Goal: Task Accomplishment & Management: Manage account settings

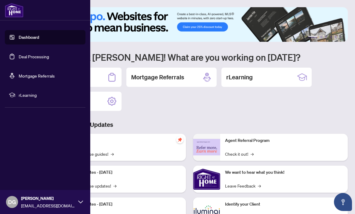
click at [19, 59] on link "Deal Processing" at bounding box center [34, 56] width 30 height 5
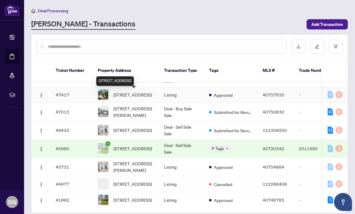
scroll to position [50, 0]
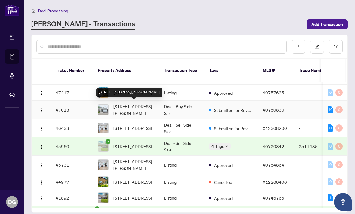
click at [141, 103] on span "[STREET_ADDRESS][PERSON_NAME]" at bounding box center [133, 109] width 41 height 13
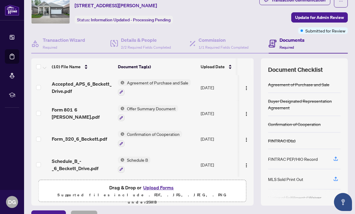
scroll to position [37, 0]
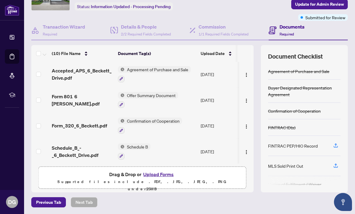
click at [153, 174] on button "Upload Forms" at bounding box center [158, 175] width 34 height 8
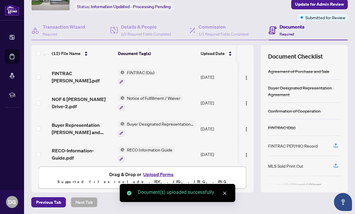
scroll to position [0, 0]
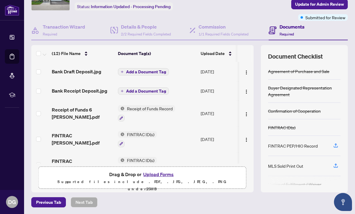
click at [140, 71] on span "Add a Document Tag" at bounding box center [146, 72] width 40 height 4
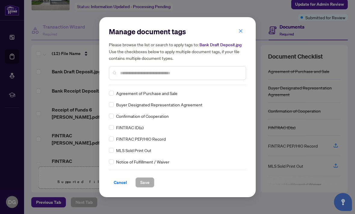
click at [158, 75] on input "text" at bounding box center [180, 73] width 121 height 7
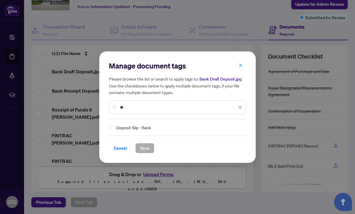
type input "*"
type input "******"
click at [145, 149] on span "Save" at bounding box center [144, 149] width 9 height 10
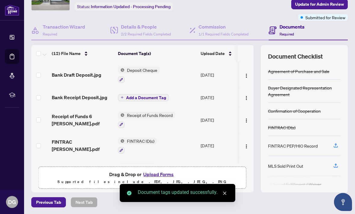
click at [152, 96] on span "Add a Document Tag" at bounding box center [146, 98] width 40 height 4
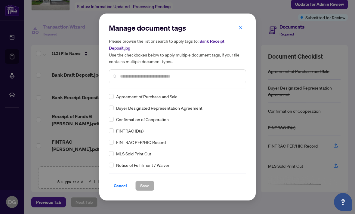
click at [154, 80] on div at bounding box center [177, 77] width 137 height 14
click at [152, 77] on input "text" at bounding box center [180, 76] width 121 height 7
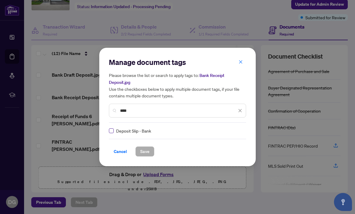
type input "****"
click at [145, 151] on span "Save" at bounding box center [144, 152] width 9 height 10
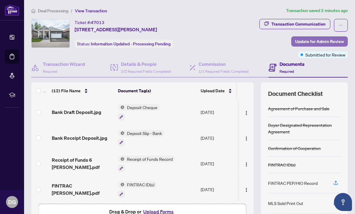
click at [322, 42] on span "Update for Admin Review" at bounding box center [319, 42] width 49 height 10
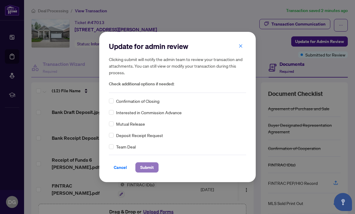
click at [145, 168] on span "Submit" at bounding box center [147, 168] width 14 height 10
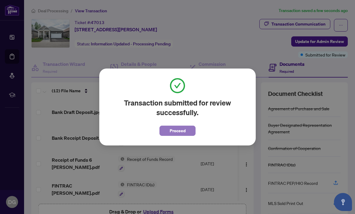
click at [183, 130] on span "Proceed" at bounding box center [178, 131] width 16 height 10
